Goal: Task Accomplishment & Management: Manage account settings

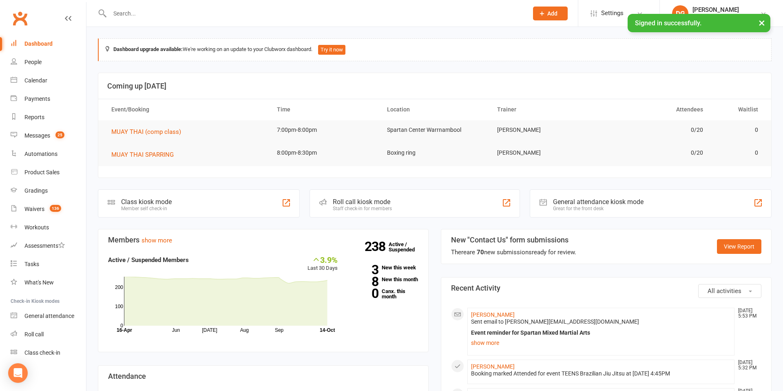
click at [176, 11] on input "text" at bounding box center [314, 13] width 415 height 11
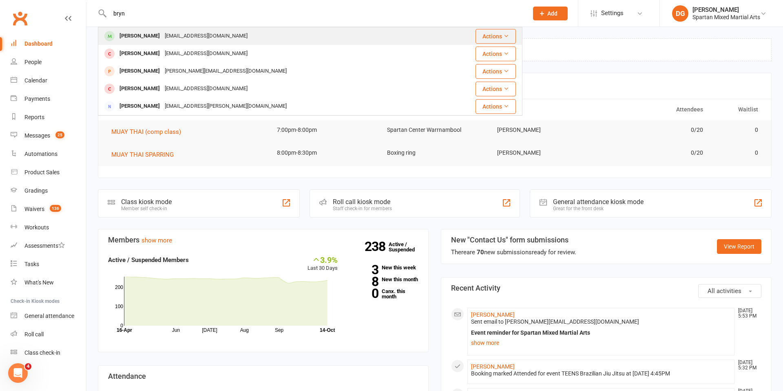
type input "bryn"
click at [141, 37] on div "[PERSON_NAME]" at bounding box center [139, 36] width 45 height 12
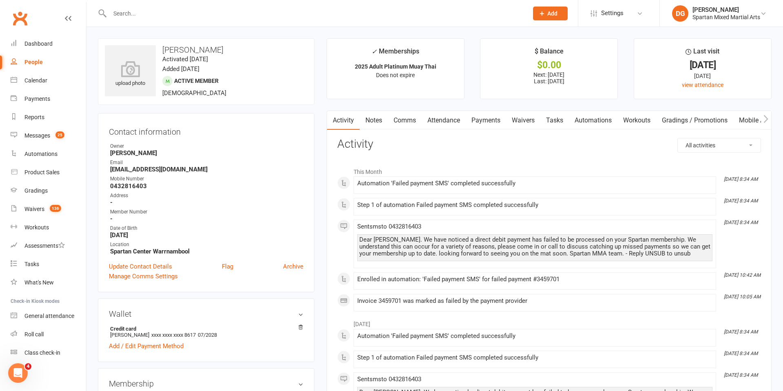
click at [482, 118] on link "Payments" at bounding box center [486, 120] width 40 height 19
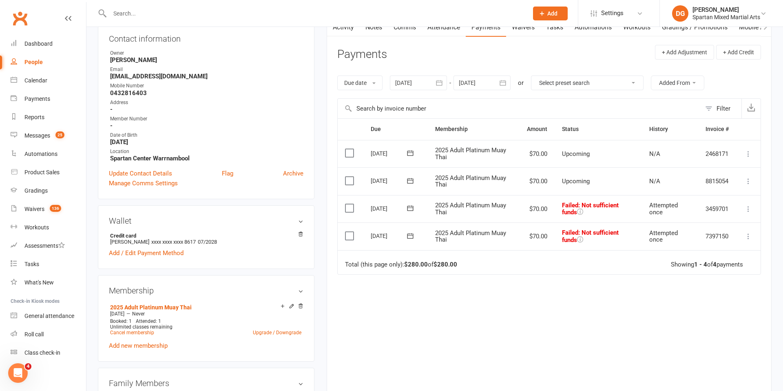
scroll to position [94, 0]
click at [748, 236] on icon at bounding box center [749, 235] width 8 height 8
click at [690, 303] on link "Skip" at bounding box center [712, 300] width 81 height 16
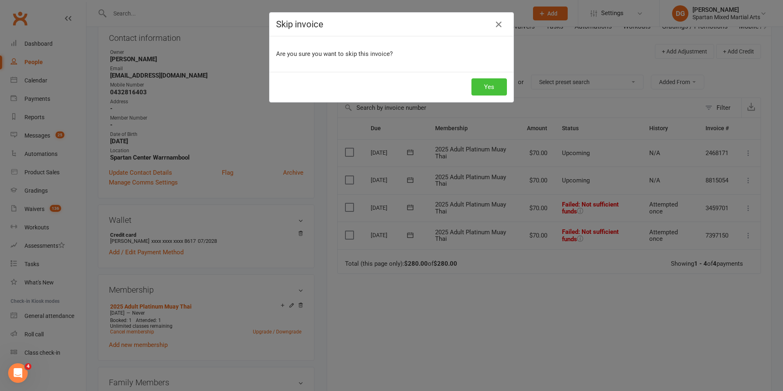
click at [474, 89] on button "Yes" at bounding box center [489, 86] width 35 height 17
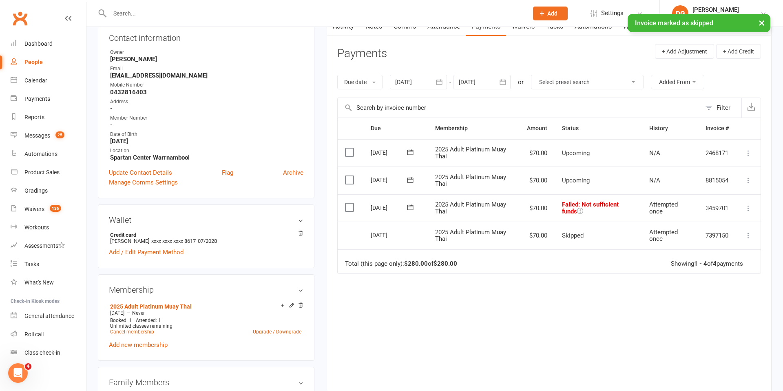
click at [443, 84] on icon "button" at bounding box center [440, 81] width 6 height 5
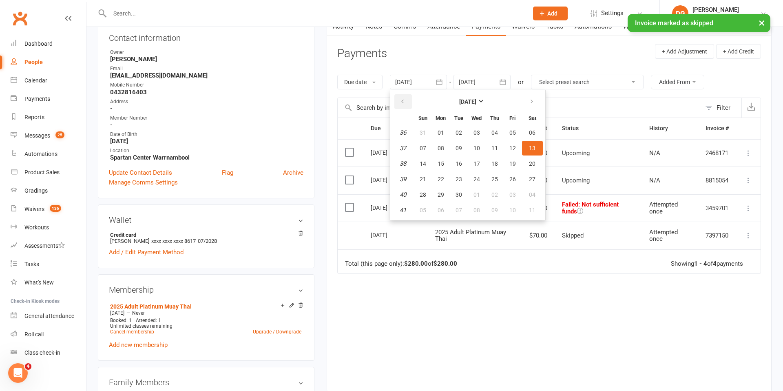
click at [410, 102] on button "button" at bounding box center [404, 101] width 18 height 15
click at [513, 131] on span "01" at bounding box center [513, 132] width 7 height 7
type input "[DATE]"
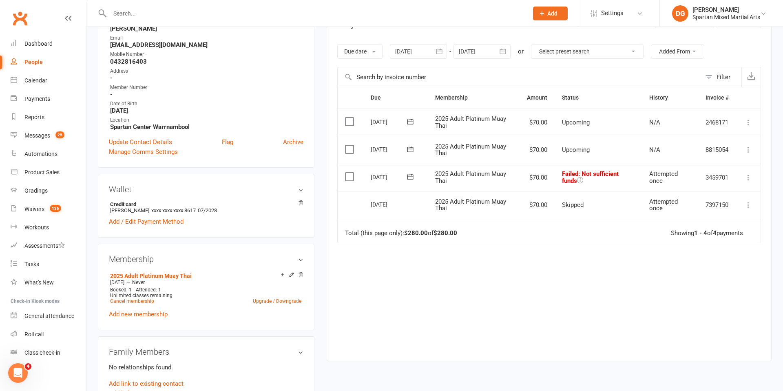
scroll to position [0, 0]
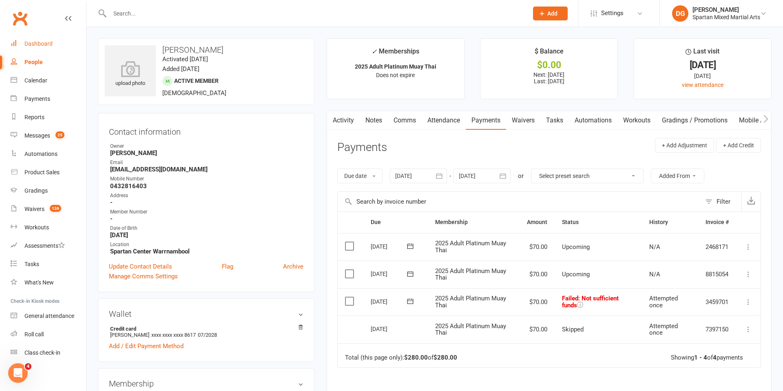
click at [43, 44] on div "Dashboard" at bounding box center [38, 43] width 28 height 7
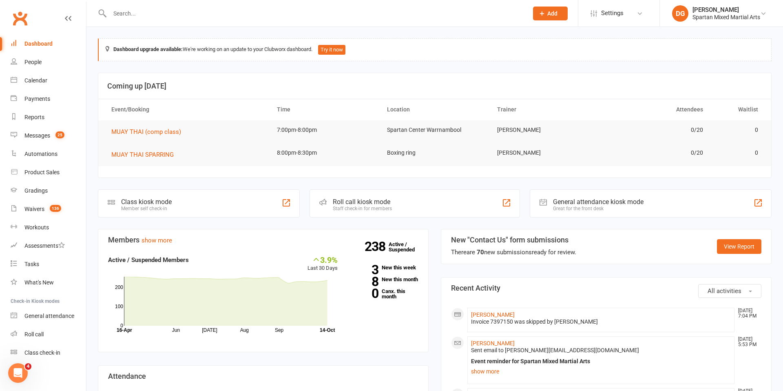
click at [145, 10] on input "text" at bounding box center [314, 13] width 415 height 11
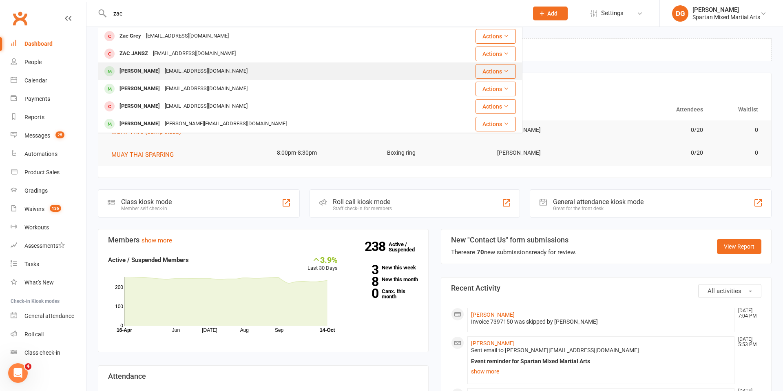
type input "zac"
click at [140, 71] on div "[PERSON_NAME]" at bounding box center [139, 71] width 45 height 12
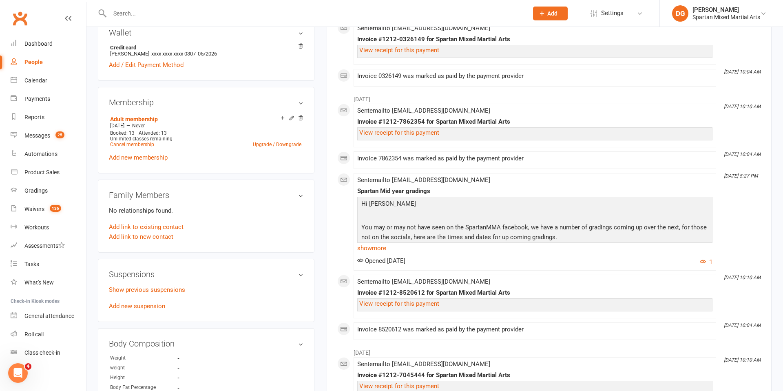
scroll to position [282, 0]
click at [158, 289] on link "Show previous suspensions" at bounding box center [147, 288] width 76 height 7
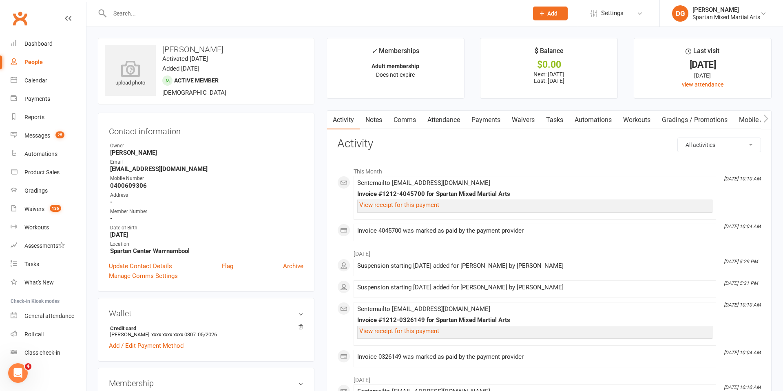
scroll to position [0, 0]
click at [31, 40] on div "Dashboard" at bounding box center [38, 43] width 28 height 7
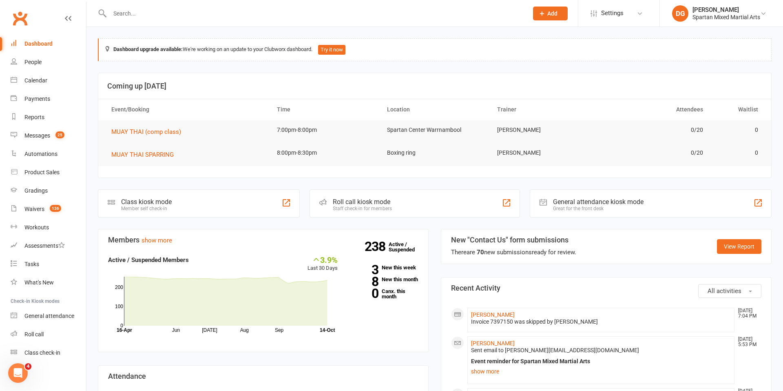
click at [35, 43] on div "Dashboard" at bounding box center [38, 43] width 28 height 7
click at [152, 16] on input "text" at bounding box center [314, 13] width 415 height 11
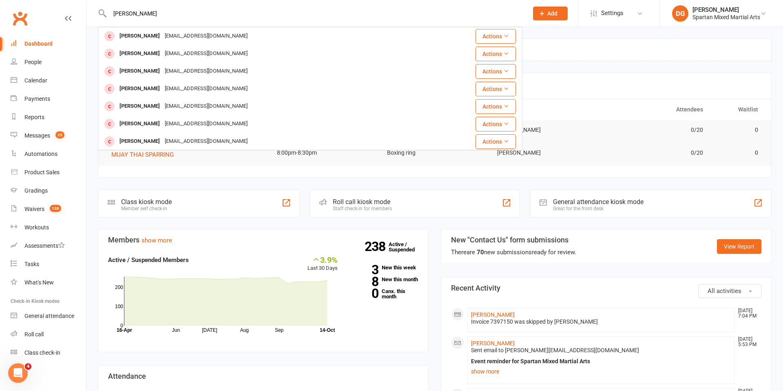
type input "[PERSON_NAME]"
